Goal: Task Accomplishment & Management: Complete application form

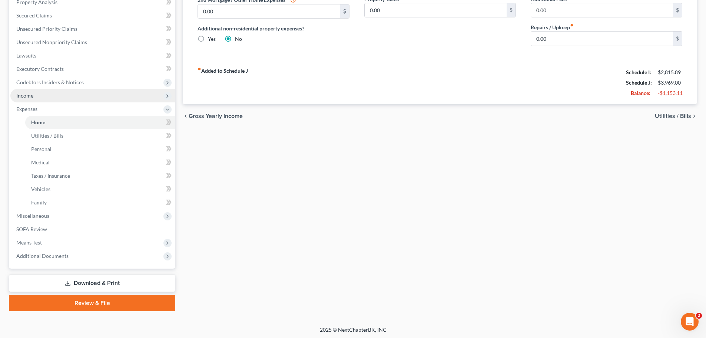
click at [37, 92] on span "Income" at bounding box center [92, 95] width 165 height 13
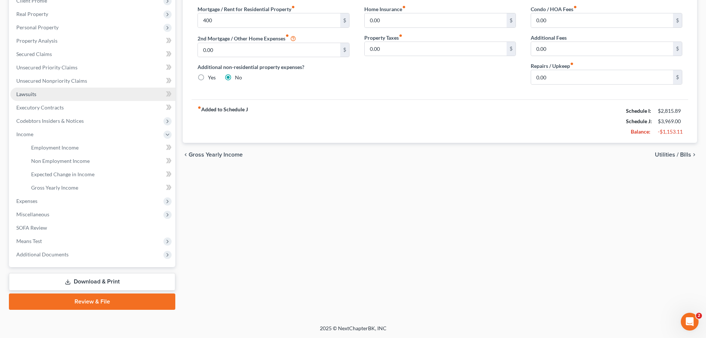
scroll to position [110, 0]
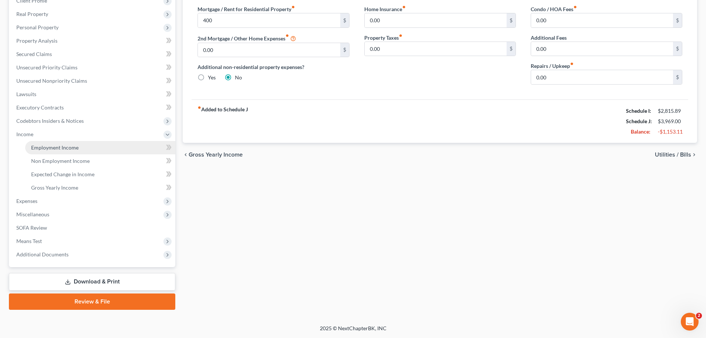
click at [46, 150] on span "Employment Income" at bounding box center [54, 147] width 47 height 6
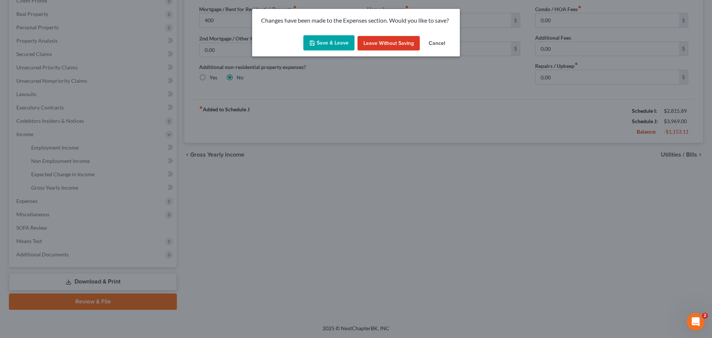
click at [328, 46] on button "Save & Leave" at bounding box center [328, 43] width 51 height 16
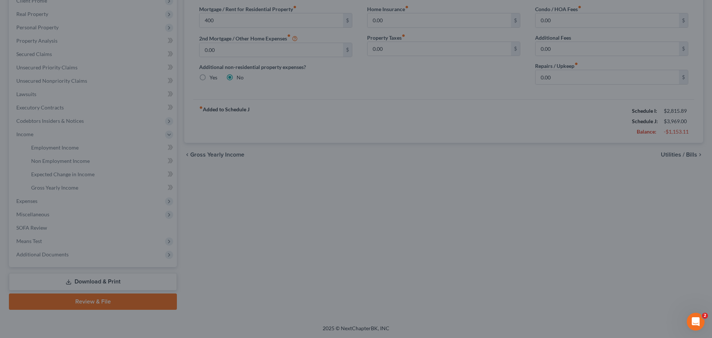
type input "400.00"
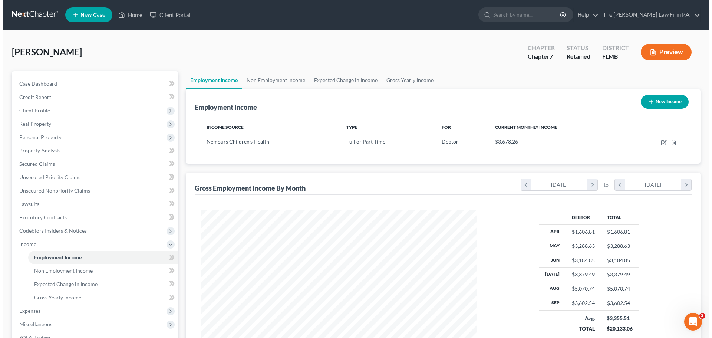
scroll to position [138, 291]
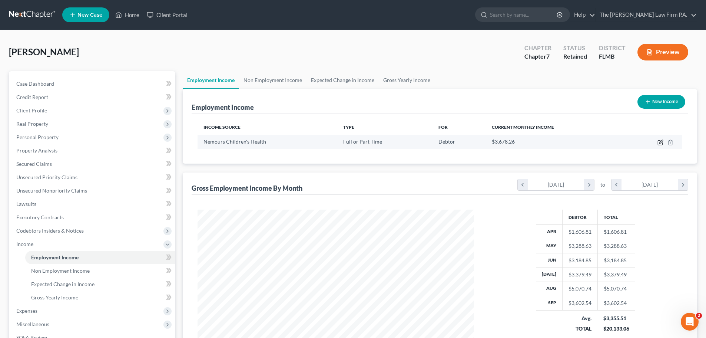
click at [659, 143] on icon "button" at bounding box center [661, 142] width 6 height 6
select select "0"
select select "9"
select select "2"
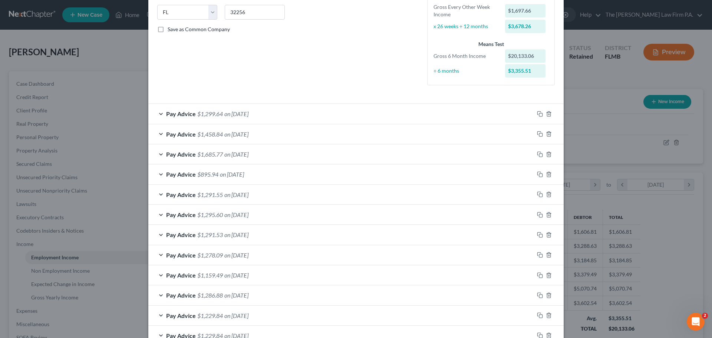
scroll to position [197, 0]
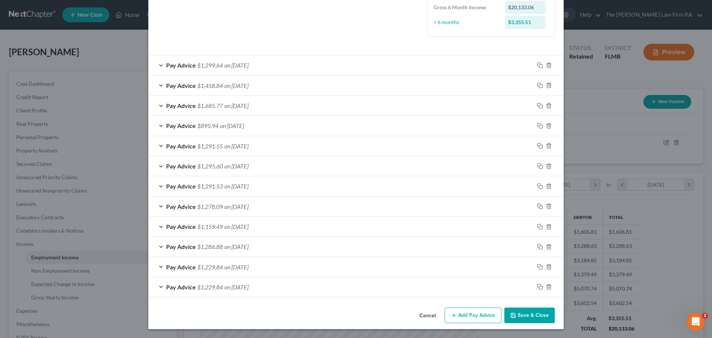
click at [480, 316] on button "Add Pay Advice" at bounding box center [472, 315] width 57 height 16
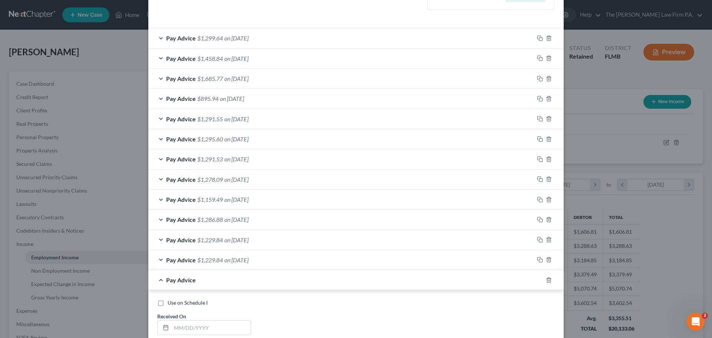
scroll to position [308, 0]
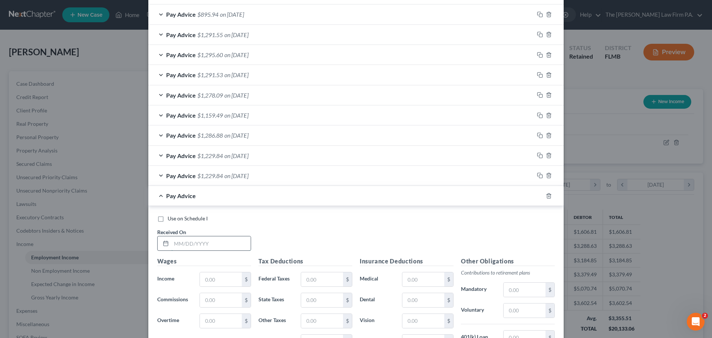
click at [203, 239] on input "text" at bounding box center [210, 243] width 79 height 14
type input "[DATE]"
click at [208, 277] on input "text" at bounding box center [221, 279] width 42 height 14
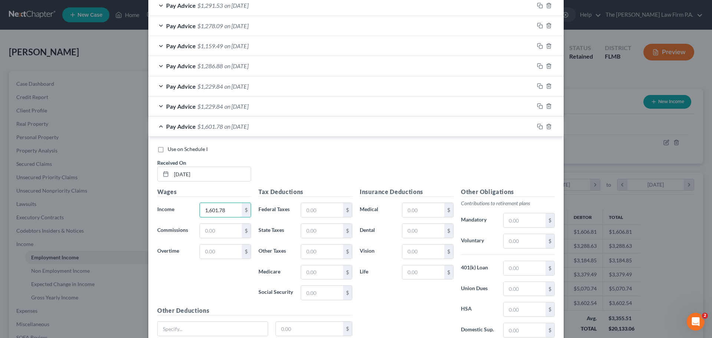
scroll to position [382, 0]
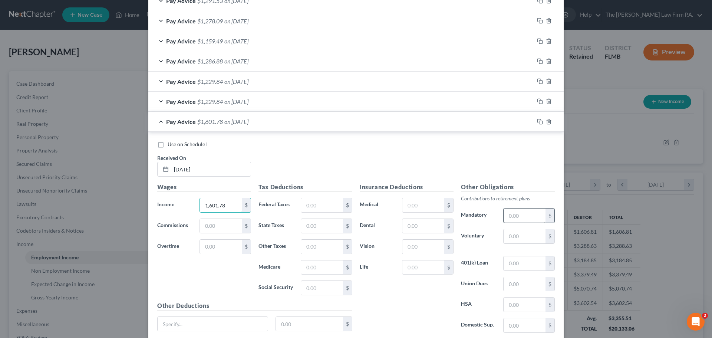
type input "1,601.78"
click at [527, 213] on input "text" at bounding box center [524, 215] width 42 height 14
click at [506, 236] on input "text" at bounding box center [524, 236] width 42 height 14
type input "64.07"
drag, startPoint x: 424, startPoint y: 206, endPoint x: 431, endPoint y: 208, distance: 7.3
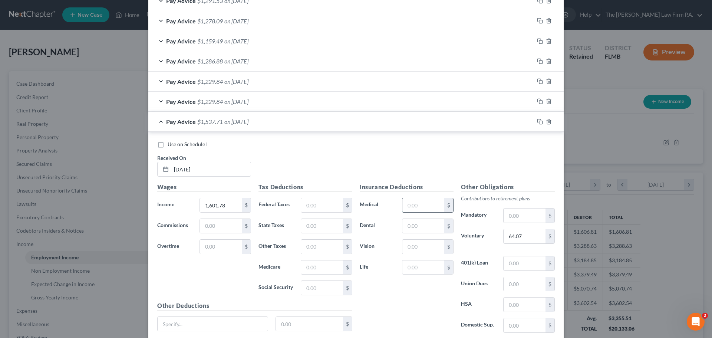
click at [424, 206] on input "text" at bounding box center [423, 205] width 42 height 14
type input "73.72"
click at [413, 229] on input "text" at bounding box center [423, 226] width 42 height 14
type input "4.00"
click at [410, 250] on input "text" at bounding box center [423, 246] width 42 height 14
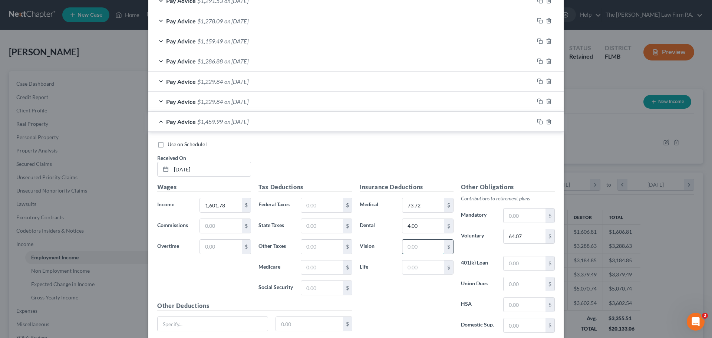
type input "3.99"
click at [332, 193] on div "Tax Deductions Federal Taxes $ State Taxes $ Other Taxes $ Medicare $ Social Se…" at bounding box center [305, 241] width 101 height 119
click at [331, 199] on input "text" at bounding box center [322, 205] width 42 height 14
type input "96.32"
click at [308, 266] on input "text" at bounding box center [322, 267] width 42 height 14
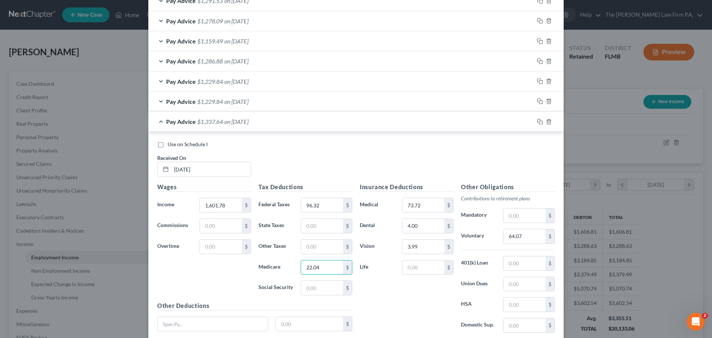
type input "22.04"
drag, startPoint x: 324, startPoint y: 298, endPoint x: 320, endPoint y: 291, distance: 8.6
click at [322, 297] on div "Tax Deductions Federal Taxes 96.32 $ State Taxes $ Other Taxes $ Medicare 22.04…" at bounding box center [305, 241] width 101 height 119
click at [320, 288] on input "text" at bounding box center [322, 288] width 42 height 14
type input "94.24"
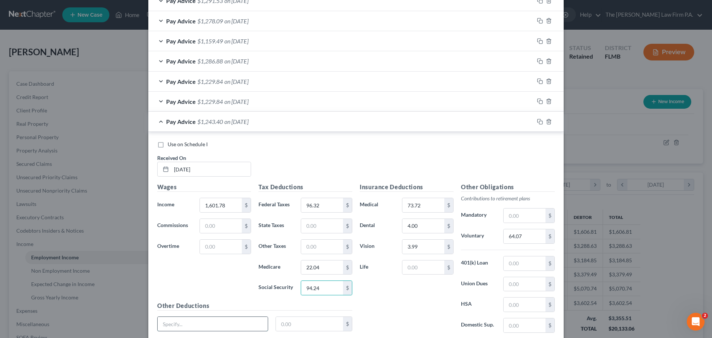
click at [214, 330] on input "text" at bounding box center [213, 324] width 110 height 14
type input "Accident and LTD Insurance"
click at [286, 322] on input "text" at bounding box center [309, 324] width 67 height 14
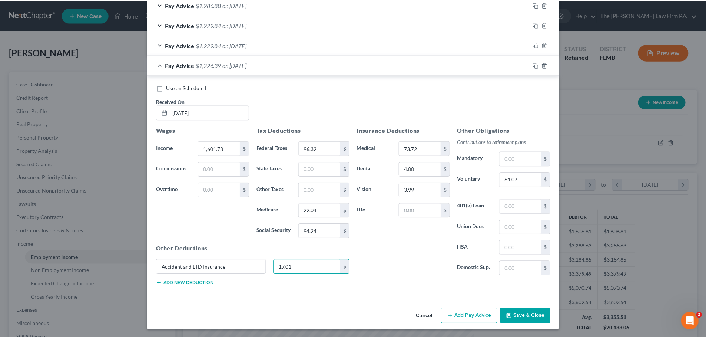
scroll to position [440, 0]
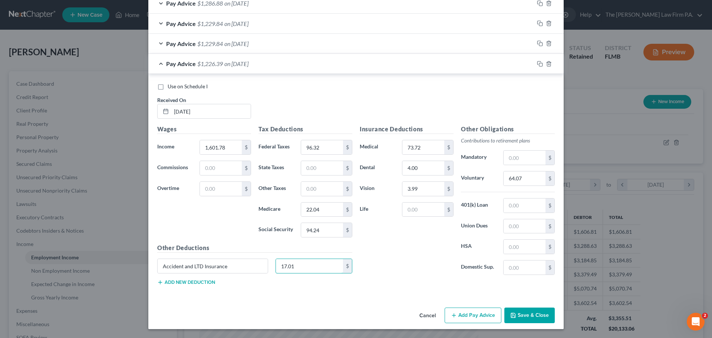
type input "17.01"
click at [536, 316] on button "Save & Close" at bounding box center [529, 315] width 50 height 16
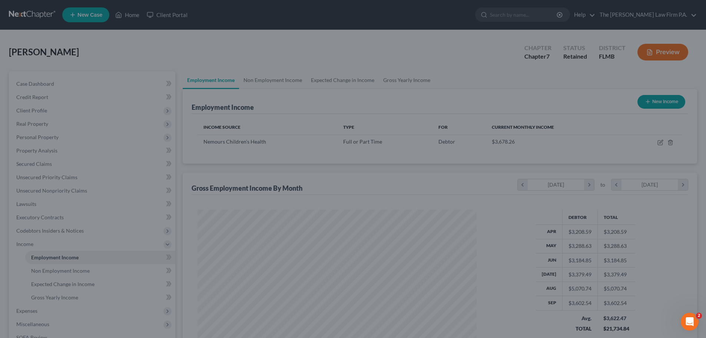
scroll to position [370540, 370387]
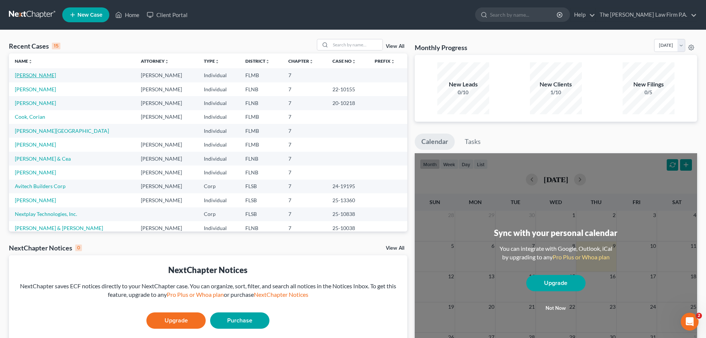
click at [32, 77] on link "[PERSON_NAME]" at bounding box center [35, 75] width 41 height 6
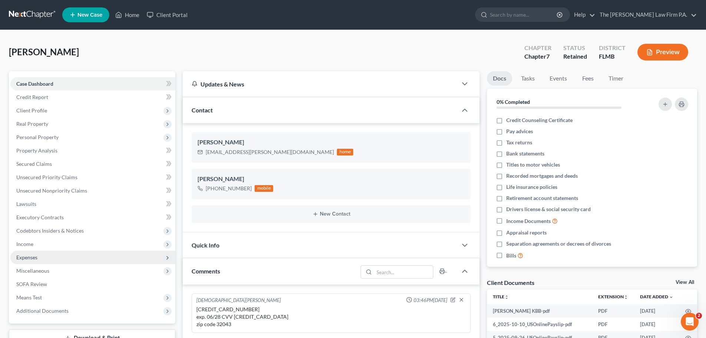
click at [34, 260] on span "Expenses" at bounding box center [92, 257] width 165 height 13
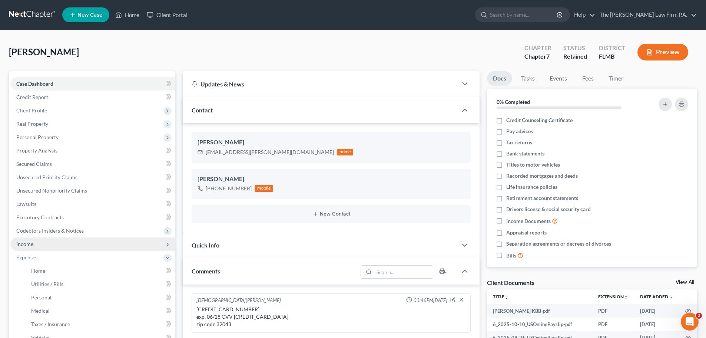
click at [36, 247] on span "Income" at bounding box center [92, 243] width 165 height 13
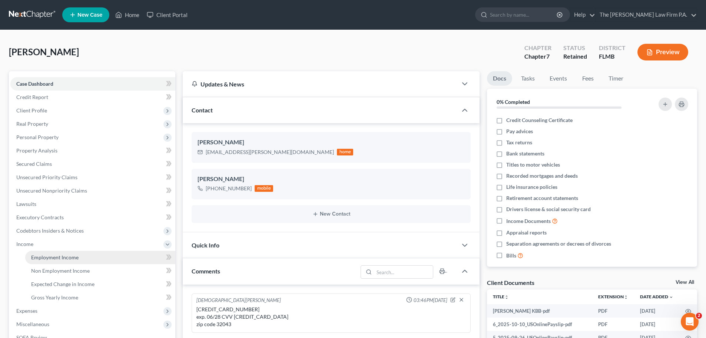
click at [41, 258] on span "Employment Income" at bounding box center [54, 257] width 47 height 6
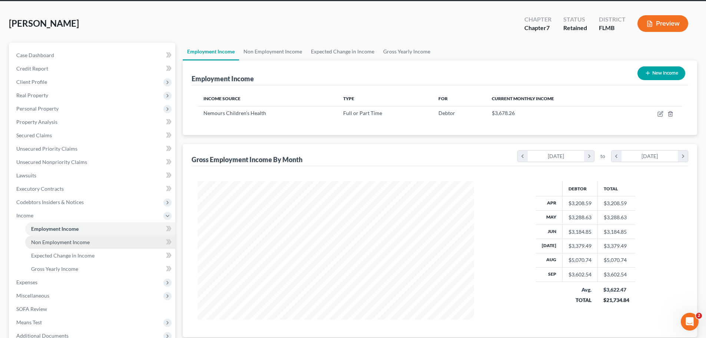
scroll to position [37, 0]
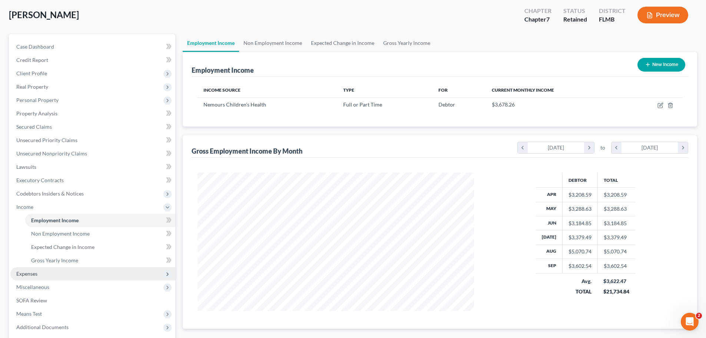
click at [50, 274] on span "Expenses" at bounding box center [92, 273] width 165 height 13
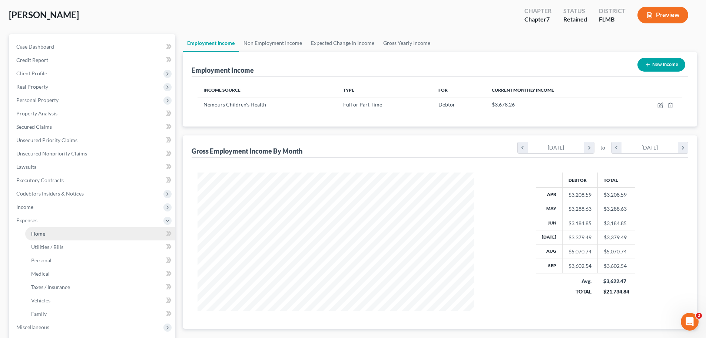
click at [57, 236] on link "Home" at bounding box center [100, 233] width 150 height 13
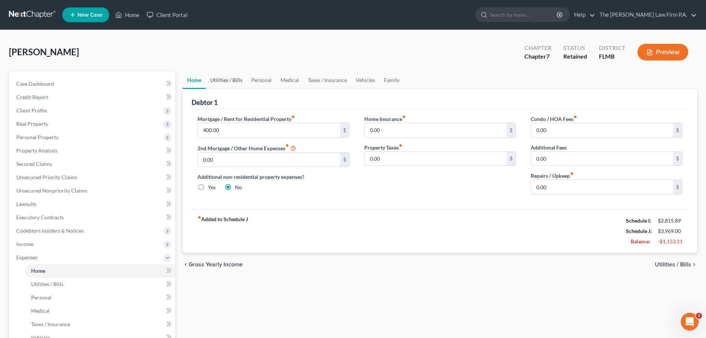
click at [235, 81] on link "Utilities / Bills" at bounding box center [226, 80] width 41 height 18
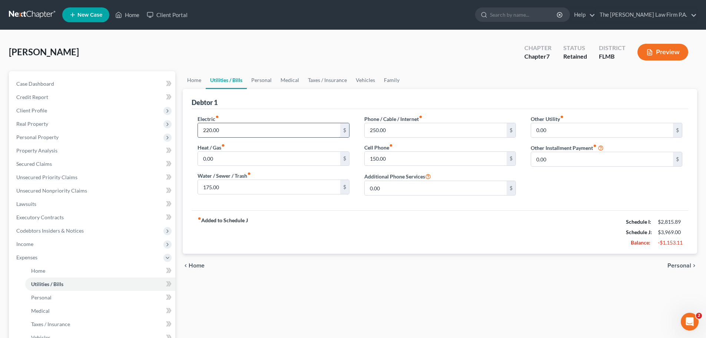
click at [234, 123] on div "220.00 $" at bounding box center [274, 130] width 152 height 15
type input "150"
click at [239, 186] on input "175.00" at bounding box center [269, 187] width 142 height 14
type input "120"
click at [241, 128] on input "150" at bounding box center [269, 130] width 142 height 14
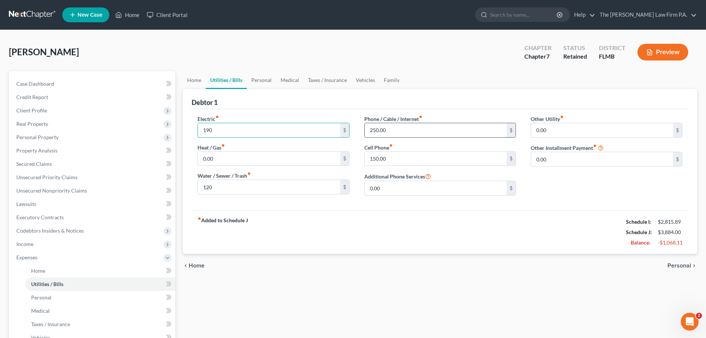
type input "190"
click at [394, 130] on input "250.00" at bounding box center [436, 130] width 142 height 14
click at [421, 157] on input "150.00" at bounding box center [436, 159] width 142 height 14
click at [263, 80] on link "Personal" at bounding box center [261, 80] width 29 height 18
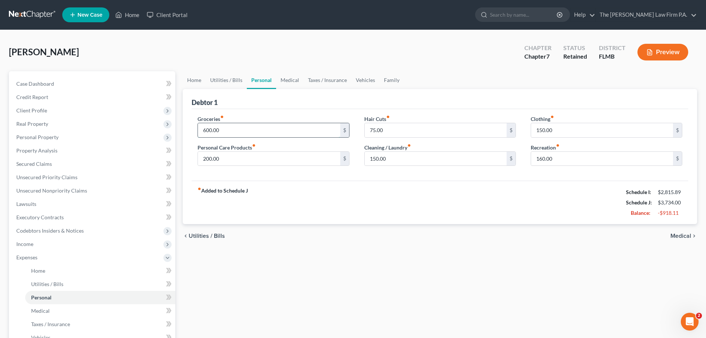
click at [252, 128] on input "600.00" at bounding box center [269, 130] width 142 height 14
type input "500.00"
click at [287, 80] on link "Medical" at bounding box center [289, 80] width 27 height 18
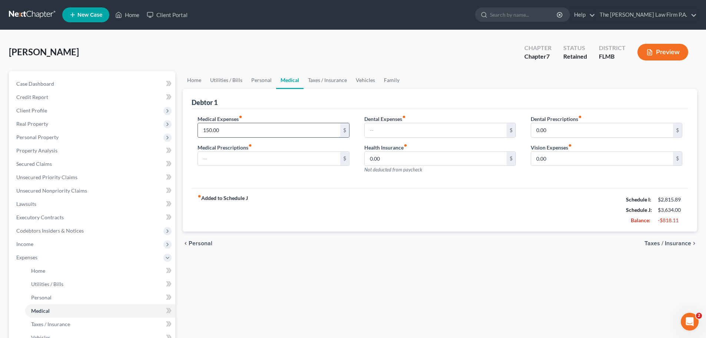
click at [287, 131] on input "150.00" at bounding box center [269, 130] width 142 height 14
type input "100"
click at [326, 81] on link "Taxes / Insurance" at bounding box center [328, 80] width 48 height 18
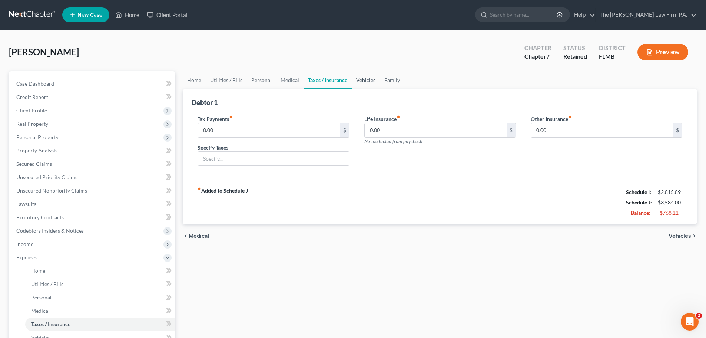
click at [371, 82] on link "Vehicles" at bounding box center [366, 80] width 28 height 18
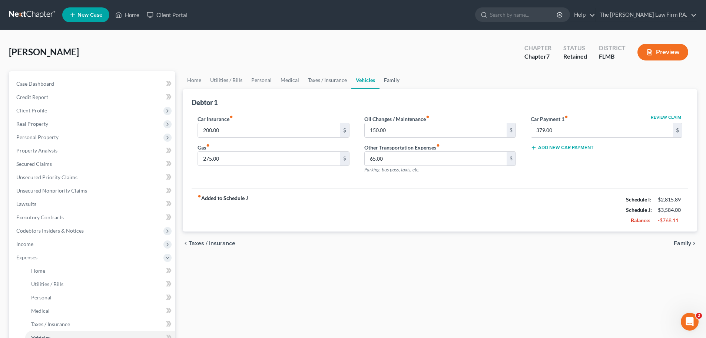
click at [391, 86] on link "Family" at bounding box center [392, 80] width 24 height 18
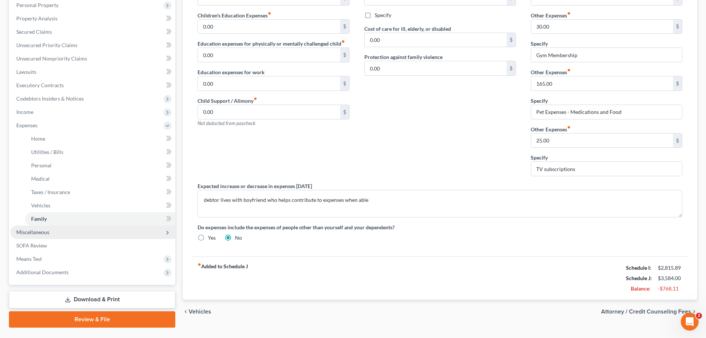
scroll to position [148, 0]
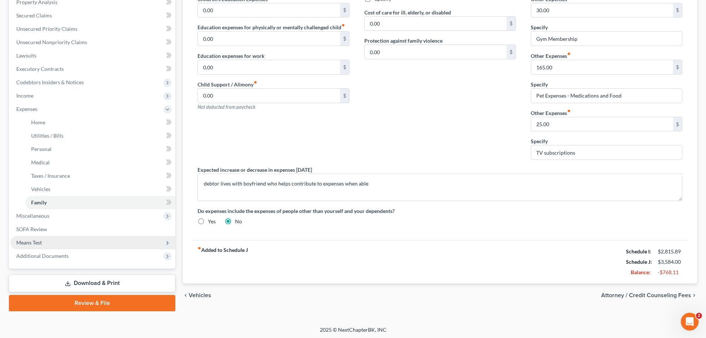
click at [36, 242] on span "Means Test" at bounding box center [29, 242] width 26 height 6
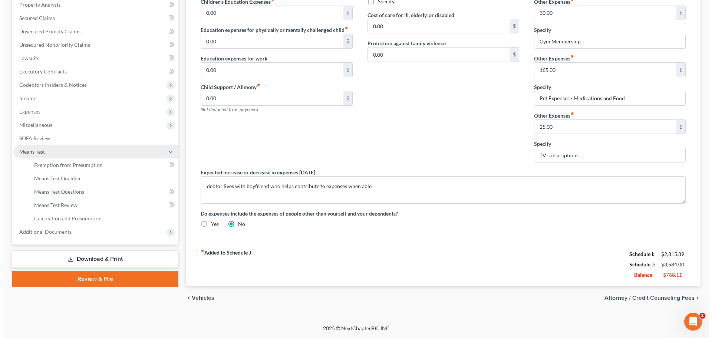
scroll to position [146, 0]
click at [87, 163] on span "Exemption from Presumption" at bounding box center [65, 165] width 69 height 6
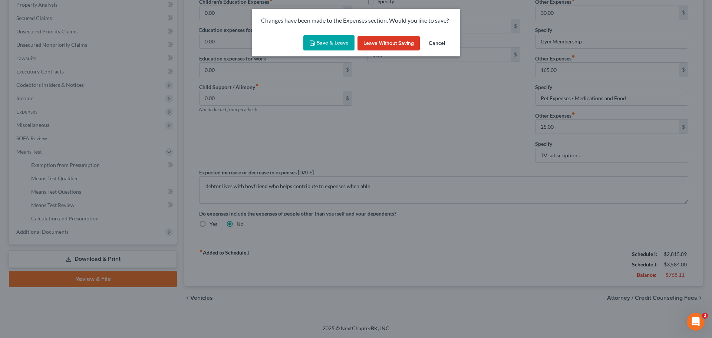
click at [341, 45] on button "Save & Leave" at bounding box center [328, 43] width 51 height 16
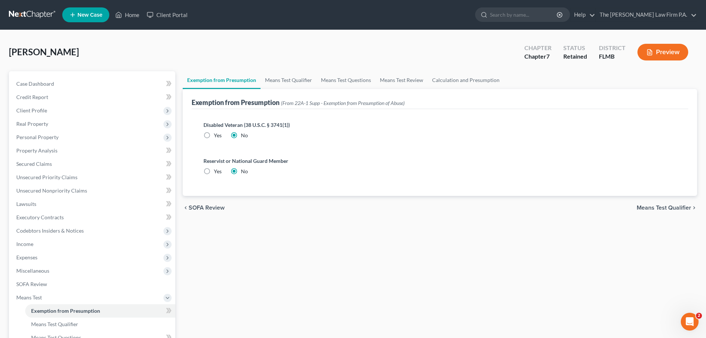
click at [679, 53] on button "Preview" at bounding box center [663, 52] width 51 height 17
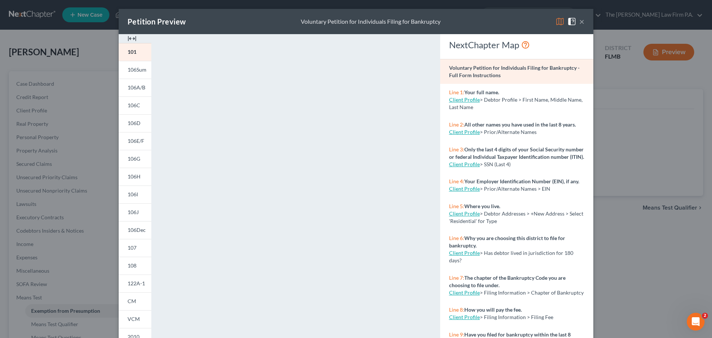
scroll to position [37, 0]
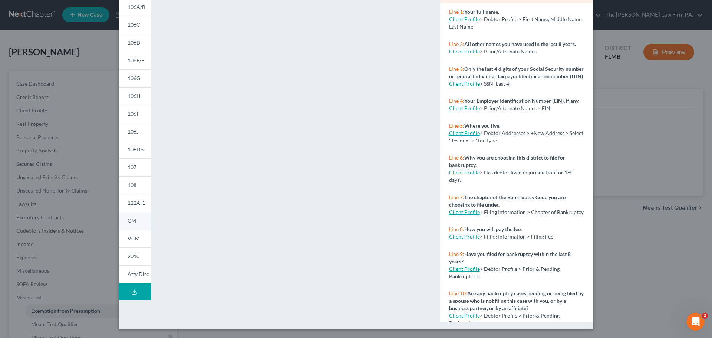
click at [129, 220] on span "CM" at bounding box center [132, 220] width 9 height 6
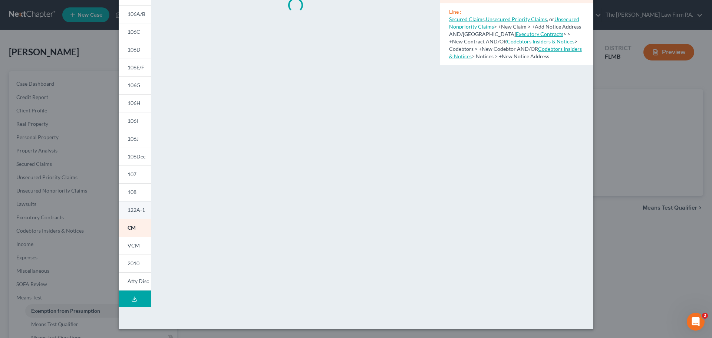
click at [130, 216] on link "122A-1" at bounding box center [135, 210] width 33 height 18
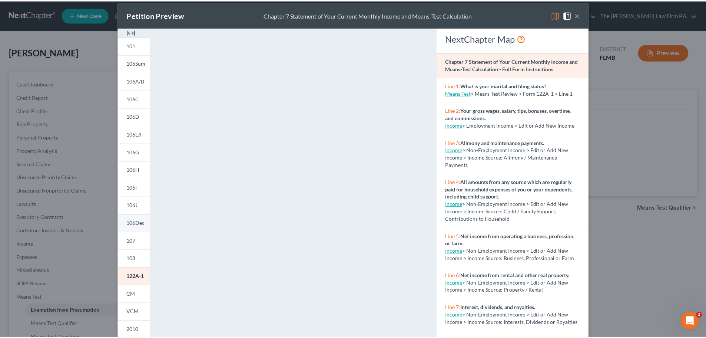
scroll to position [0, 0]
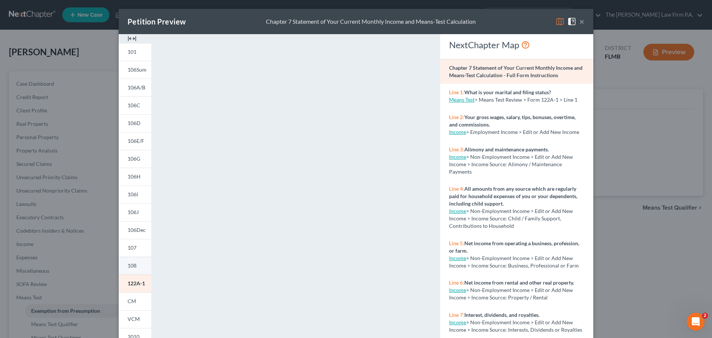
click at [134, 263] on link "108" at bounding box center [135, 266] width 33 height 18
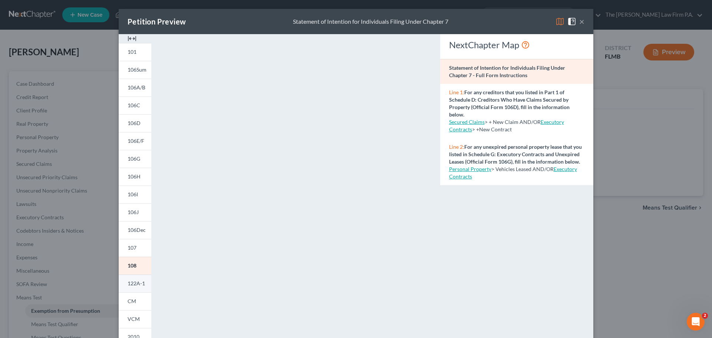
click at [134, 287] on link "122A-1" at bounding box center [135, 283] width 33 height 18
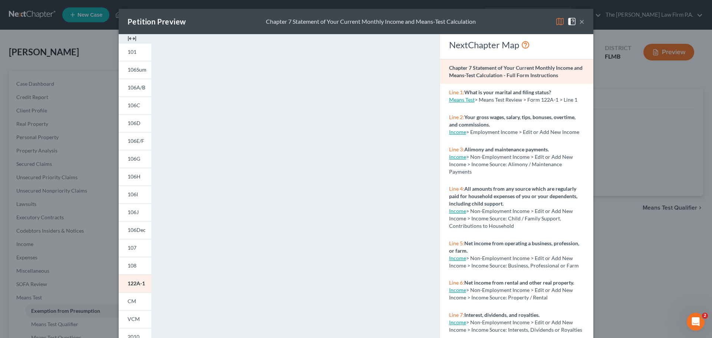
click at [580, 23] on button "×" at bounding box center [581, 21] width 5 height 9
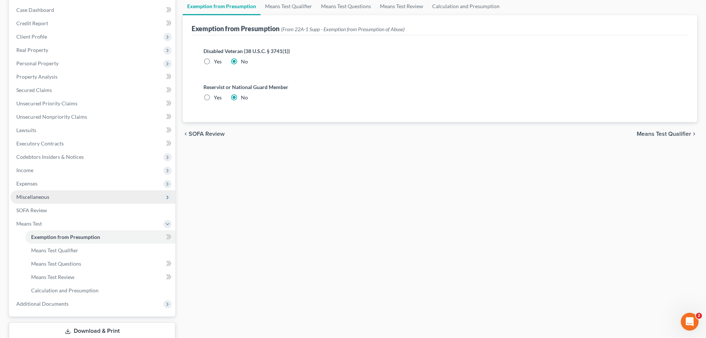
scroll to position [74, 0]
click at [50, 209] on link "SOFA Review" at bounding box center [92, 209] width 165 height 13
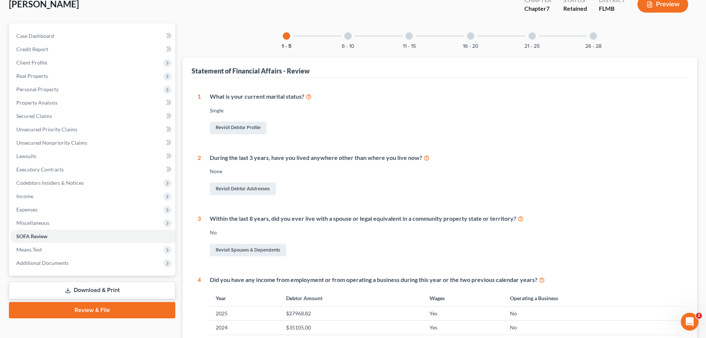
scroll to position [111, 0]
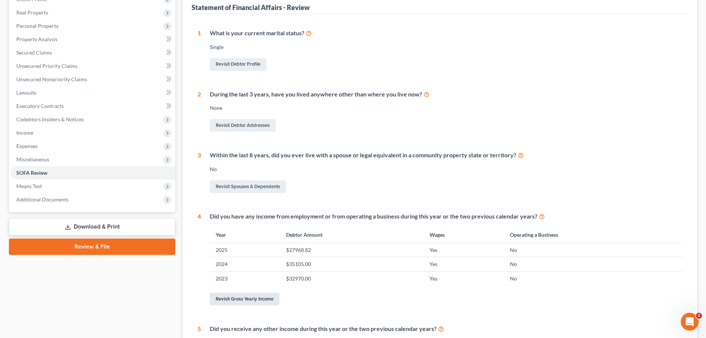
click at [261, 299] on link "Revisit Gross Yearly Income" at bounding box center [245, 298] width 70 height 13
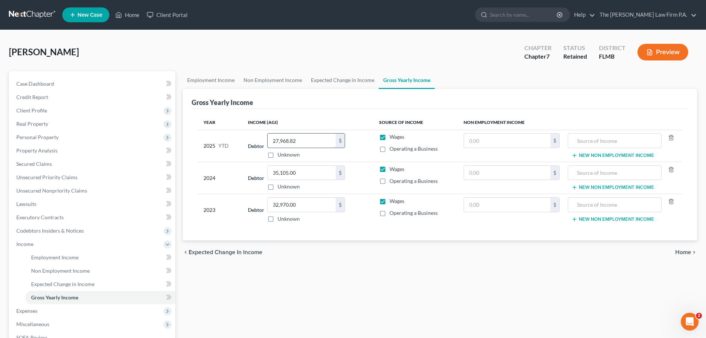
click at [321, 134] on input "27,968.82" at bounding box center [302, 140] width 68 height 14
type input "25,894.81"
click at [556, 278] on div "Employment Income Non Employment Income Expected Change in Income Gross Yearly …" at bounding box center [440, 245] width 522 height 348
click at [50, 83] on span "Case Dashboard" at bounding box center [35, 83] width 38 height 6
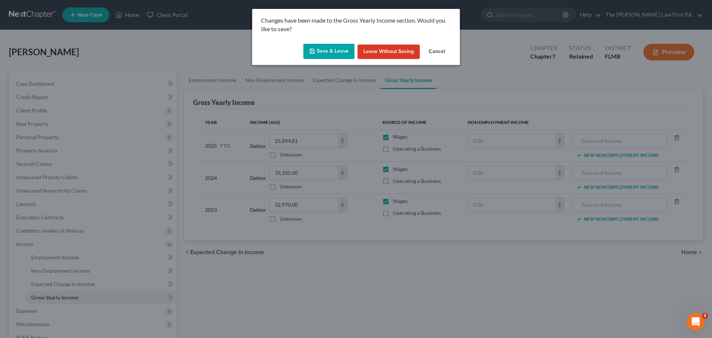
click at [326, 47] on button "Save & Leave" at bounding box center [328, 52] width 51 height 16
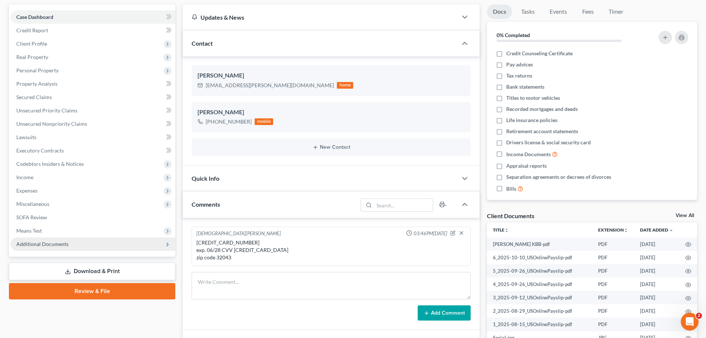
scroll to position [74, 0]
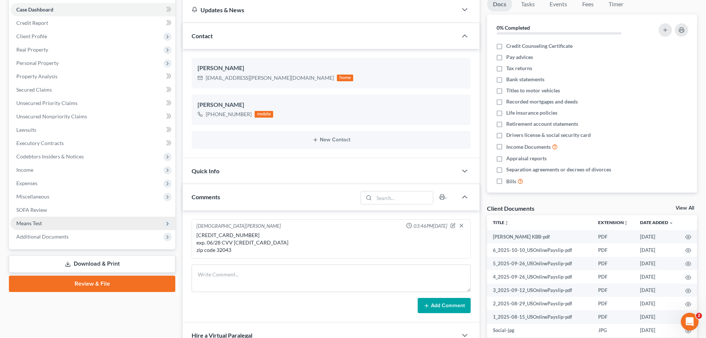
click at [49, 223] on span "Means Test" at bounding box center [92, 222] width 165 height 13
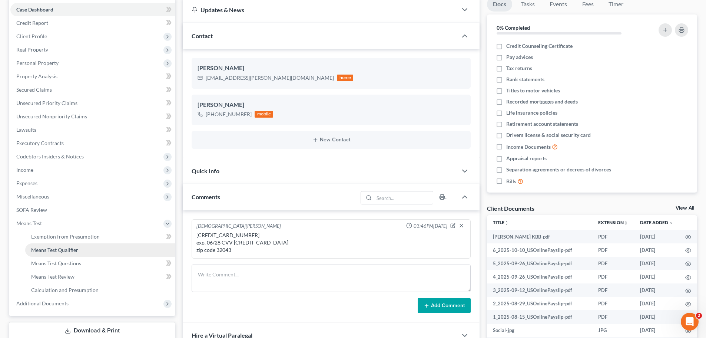
click at [52, 247] on span "Means Test Qualifier" at bounding box center [54, 250] width 47 height 6
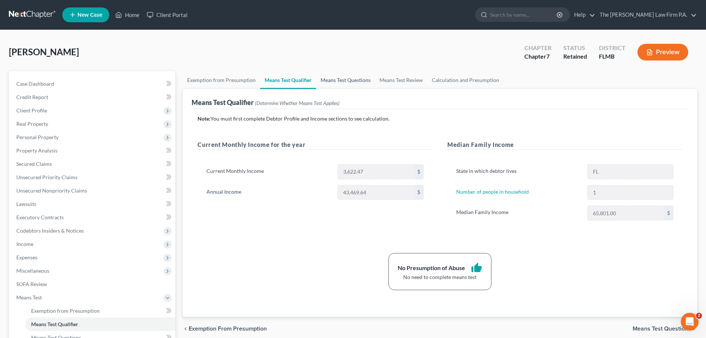
click at [354, 80] on link "Means Test Questions" at bounding box center [345, 80] width 59 height 18
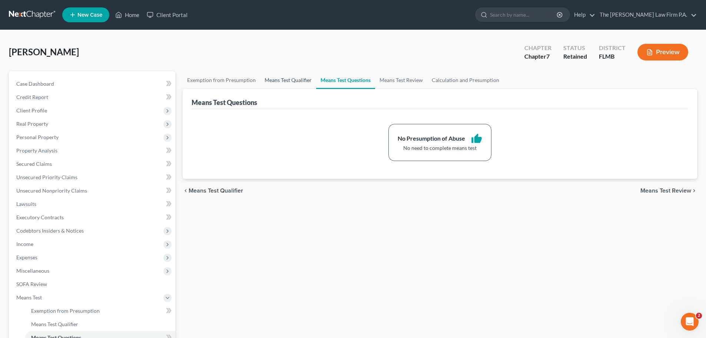
click at [302, 82] on link "Means Test Qualifier" at bounding box center [288, 80] width 56 height 18
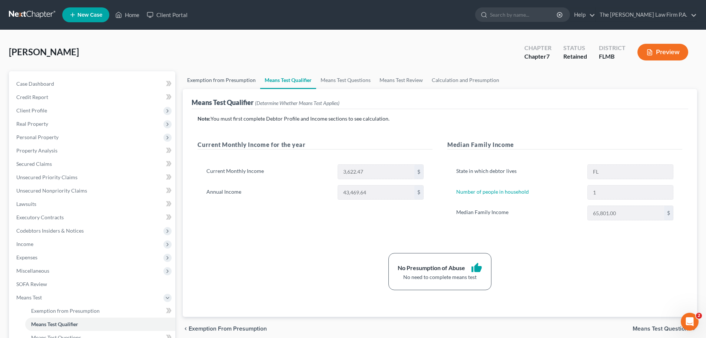
click at [225, 79] on link "Exemption from Presumption" at bounding box center [221, 80] width 77 height 18
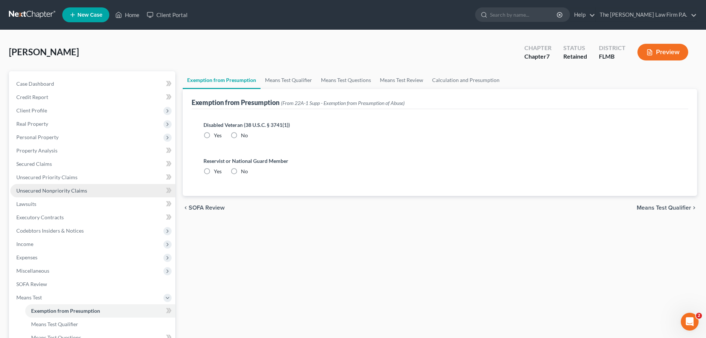
radio input "true"
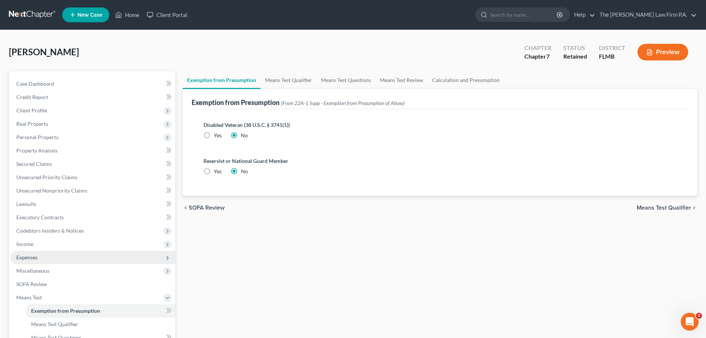
scroll to position [37, 0]
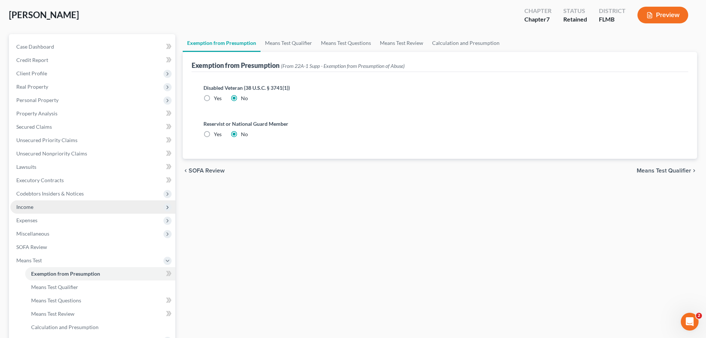
click at [66, 205] on span "Income" at bounding box center [92, 206] width 165 height 13
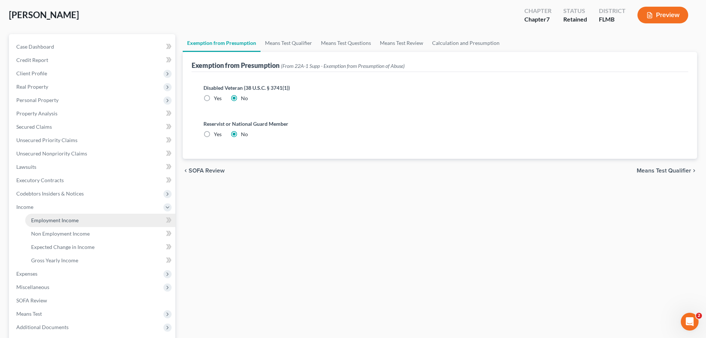
click at [63, 222] on span "Employment Income" at bounding box center [54, 220] width 47 height 6
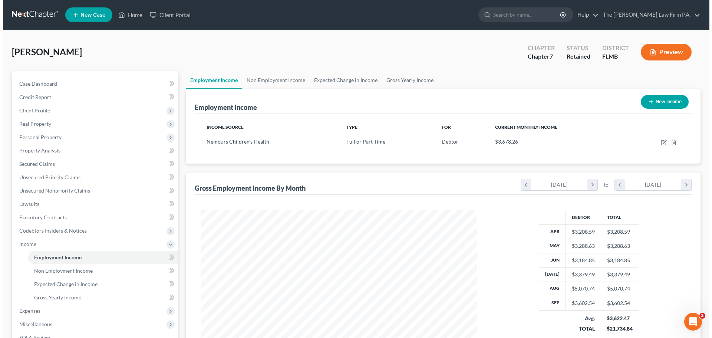
scroll to position [138, 291]
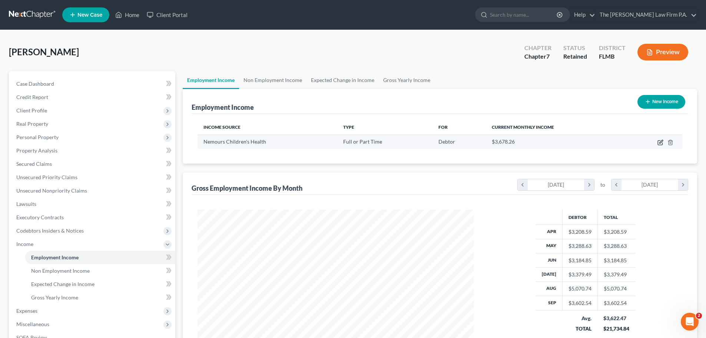
click at [660, 144] on icon "button" at bounding box center [661, 142] width 6 height 6
select select "0"
select select "9"
select select "2"
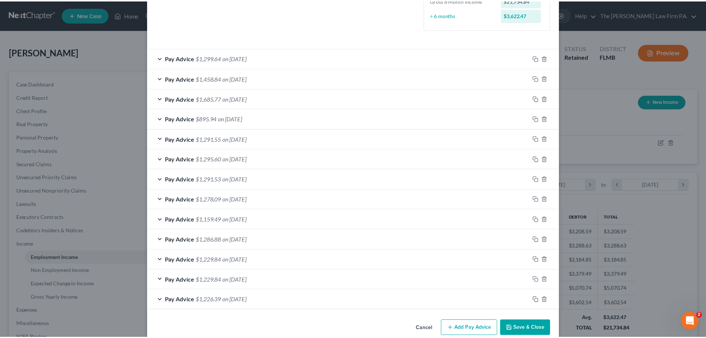
scroll to position [217, 0]
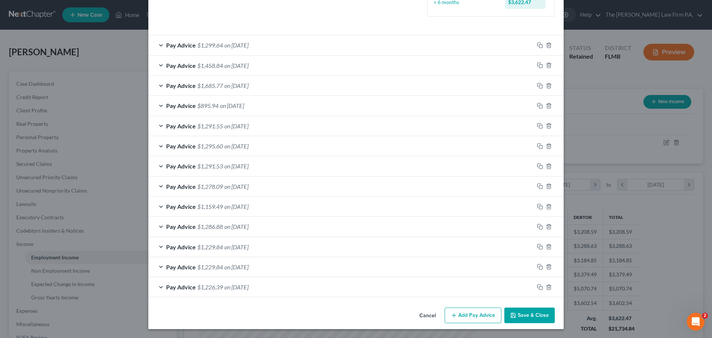
click at [526, 325] on div "Cancel Add Pay Advice Save & Close" at bounding box center [355, 316] width 415 height 24
click at [526, 321] on button "Save & Close" at bounding box center [529, 315] width 50 height 16
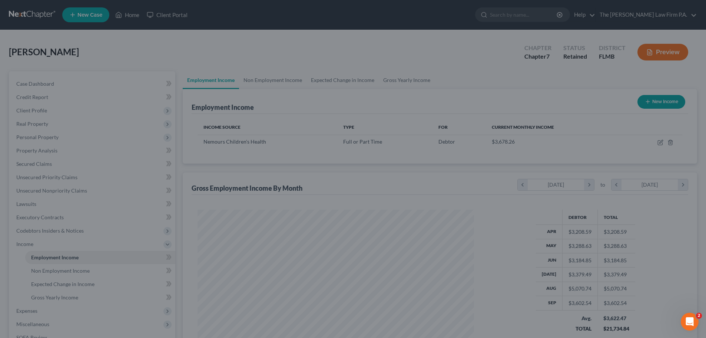
scroll to position [370540, 370387]
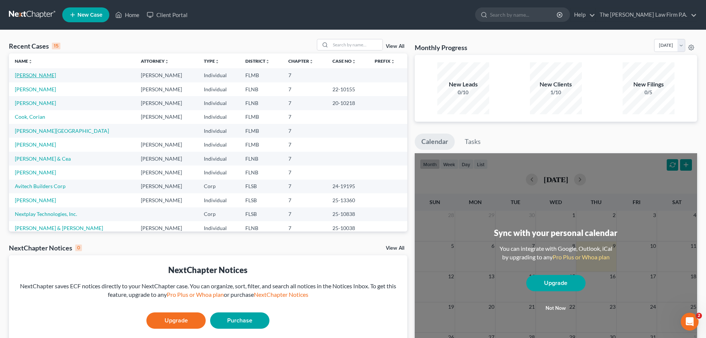
click at [34, 74] on link "[PERSON_NAME]" at bounding box center [35, 75] width 41 height 6
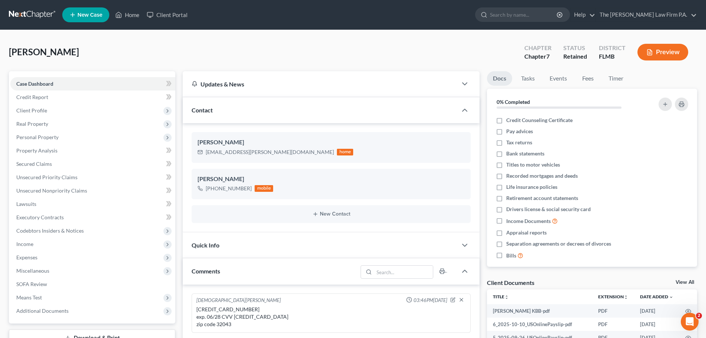
click at [687, 282] on link "View All" at bounding box center [685, 281] width 19 height 5
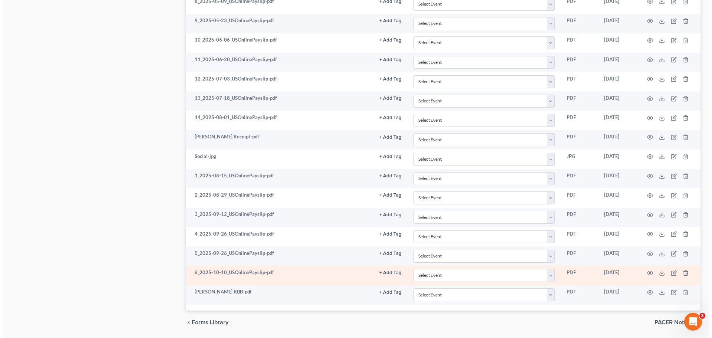
scroll to position [479, 0]
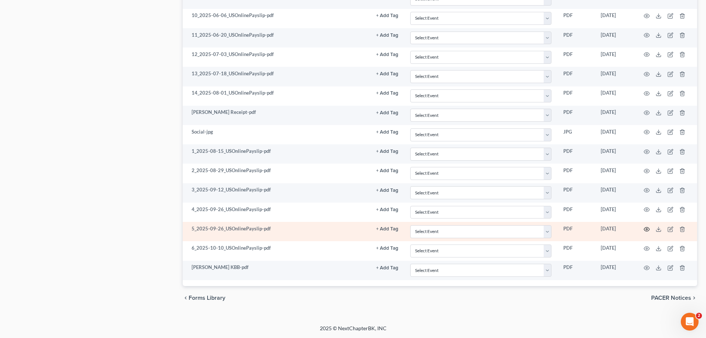
click at [646, 228] on icon "button" at bounding box center [647, 229] width 6 height 6
